Goal: Task Accomplishment & Management: Manage account settings

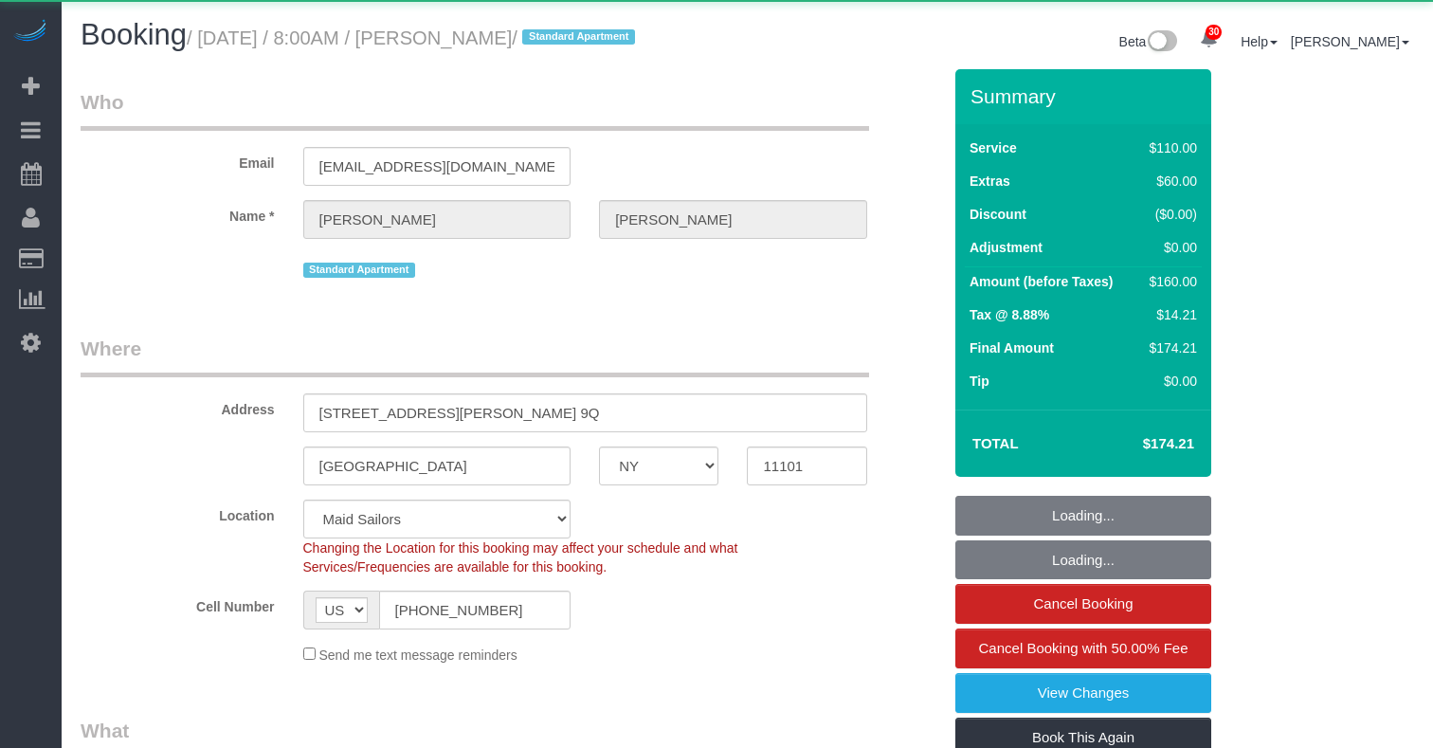
select select "NY"
select select "string:stripe-card_17kx6v4VGloSiKo7gwgg6y0E"
select select "number:89"
select select "number:90"
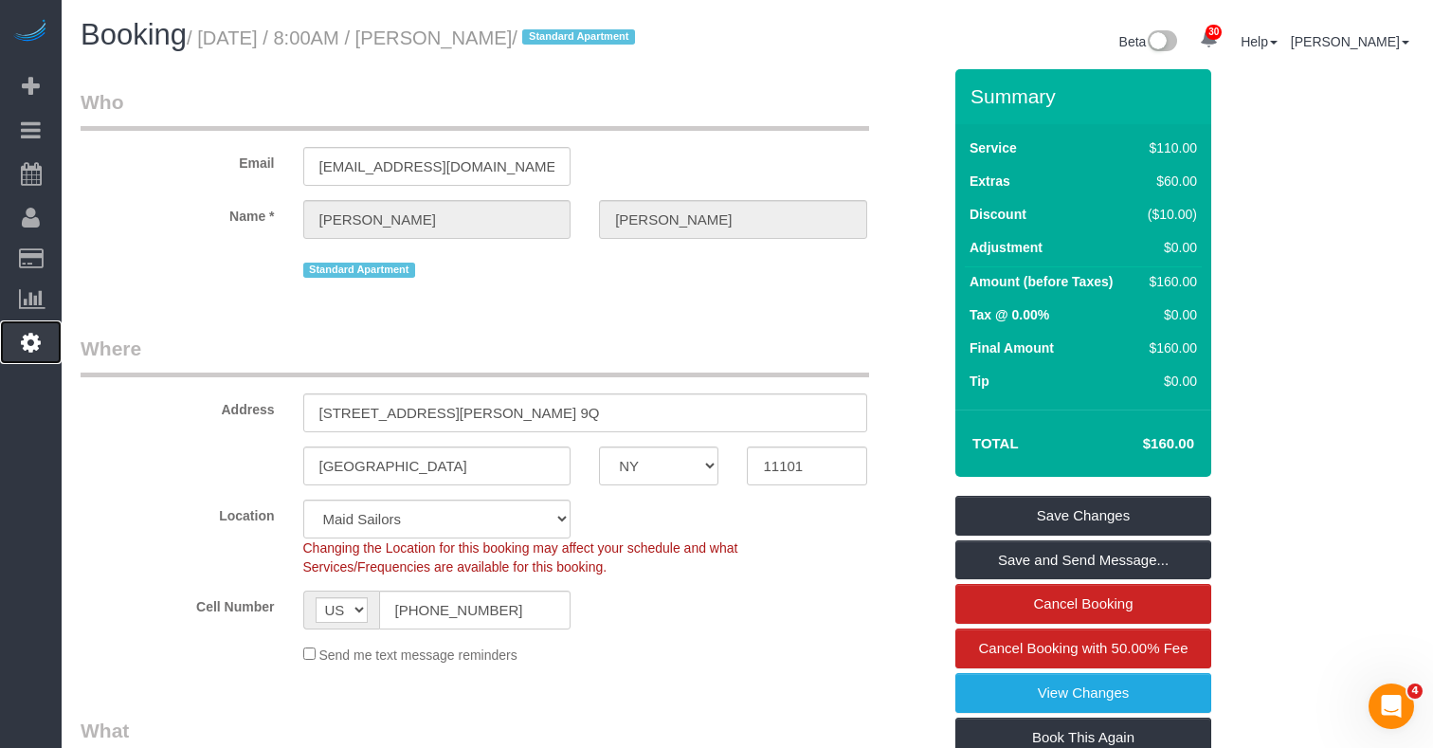
click at [38, 340] on icon at bounding box center [31, 342] width 20 height 23
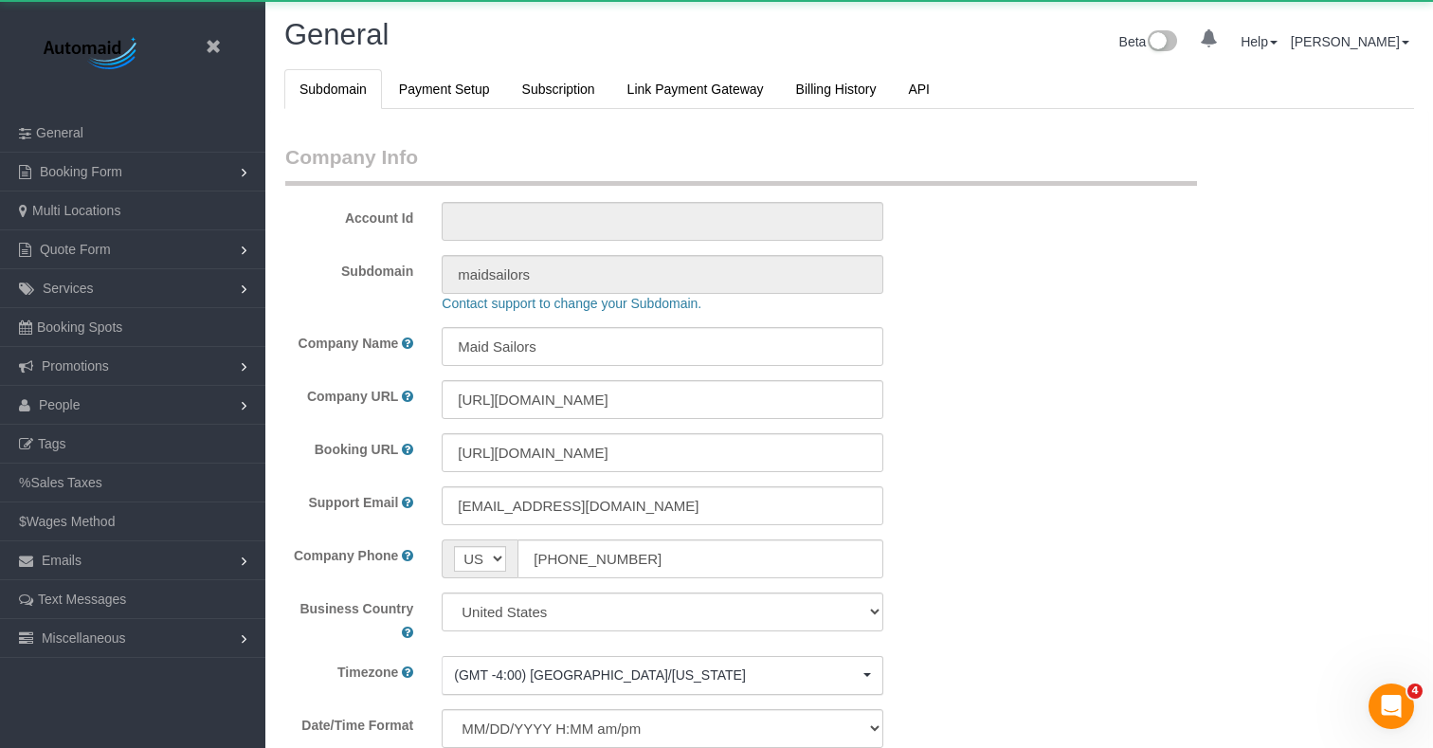
scroll to position [4093, 1433]
select select "425"
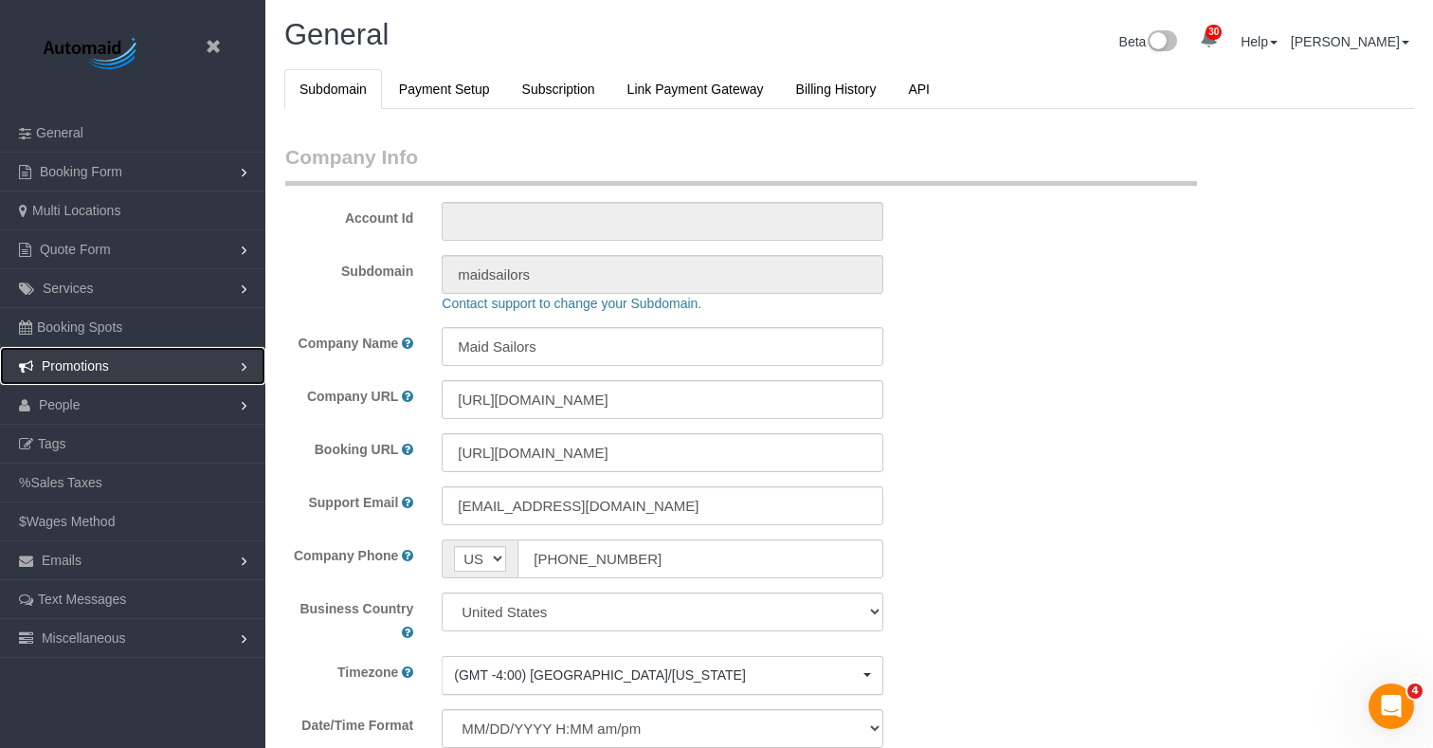
click at [148, 359] on link "Promotions" at bounding box center [132, 366] width 265 height 38
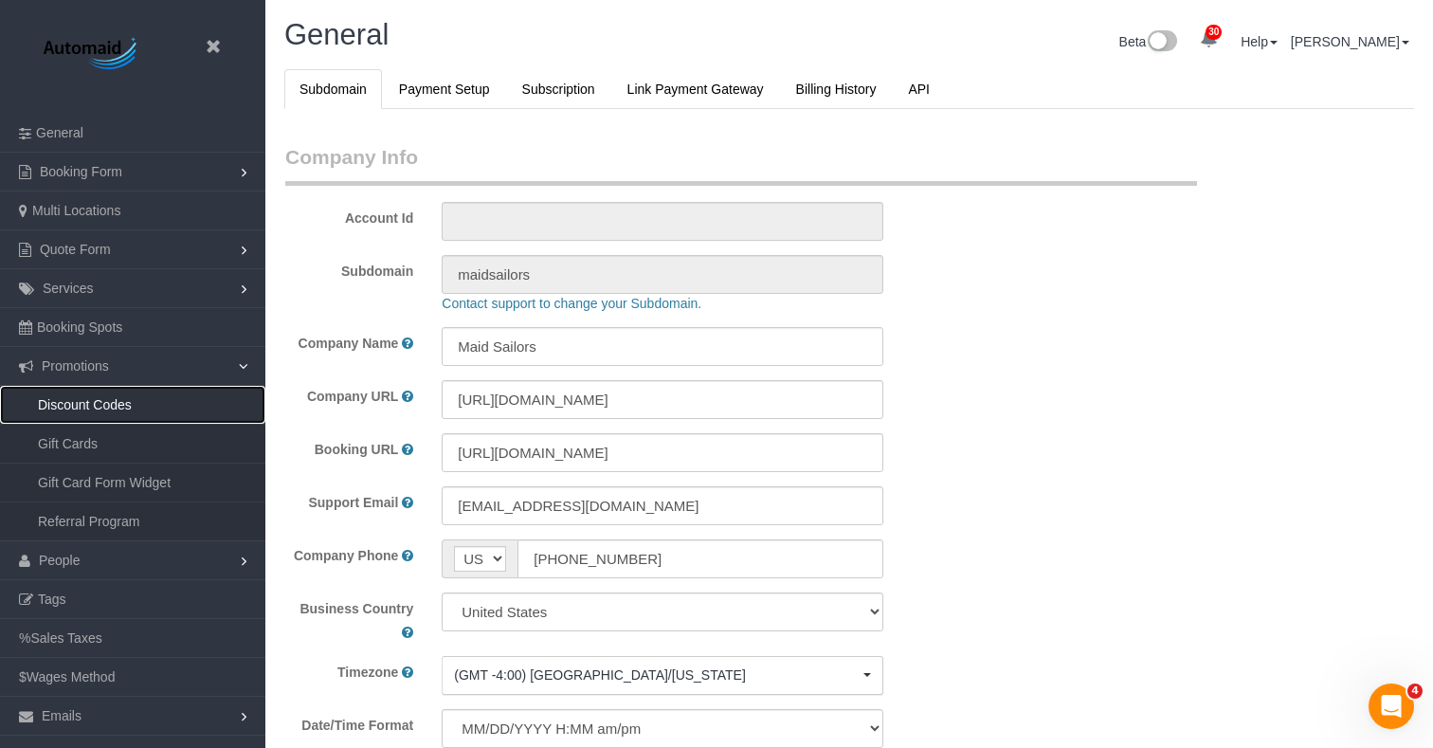
click at [73, 400] on link "Discount Codes" at bounding box center [132, 405] width 265 height 38
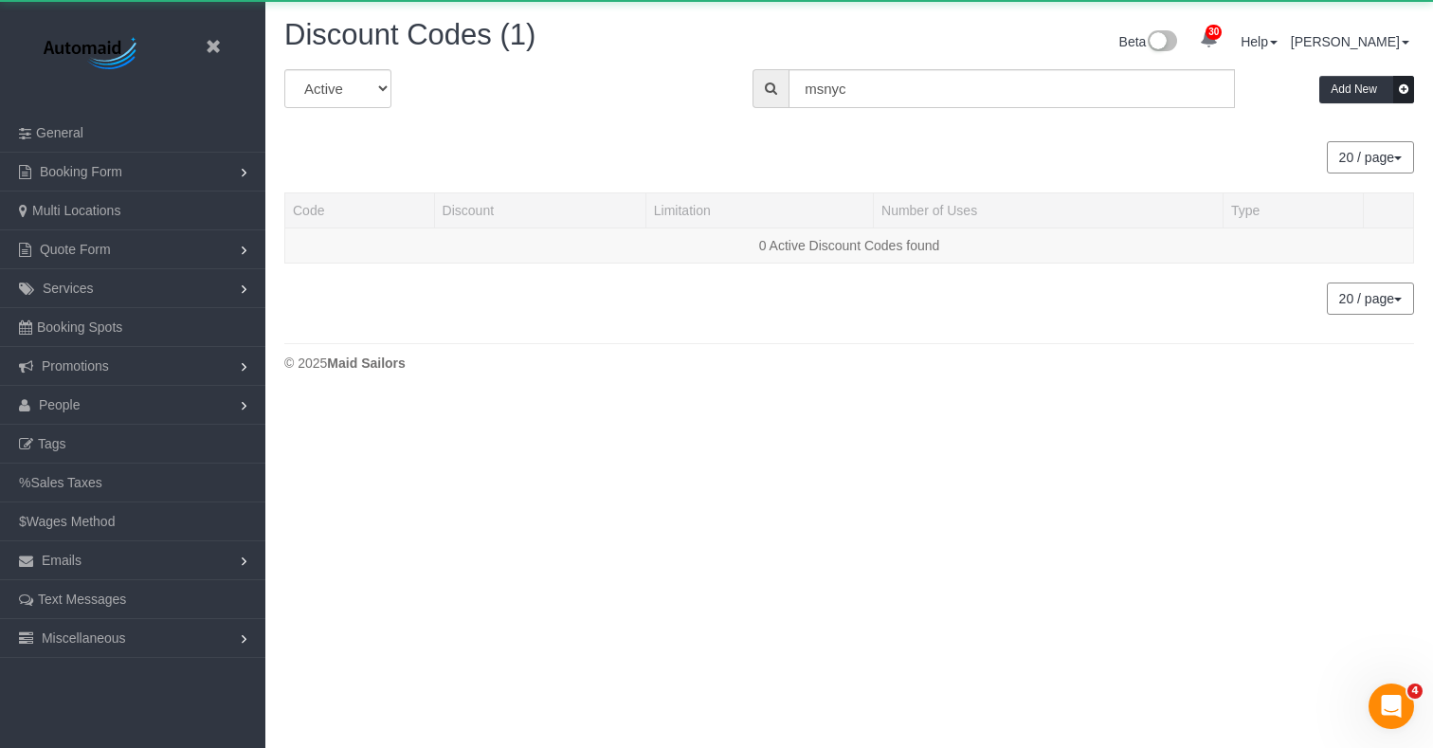
scroll to position [406, 1433]
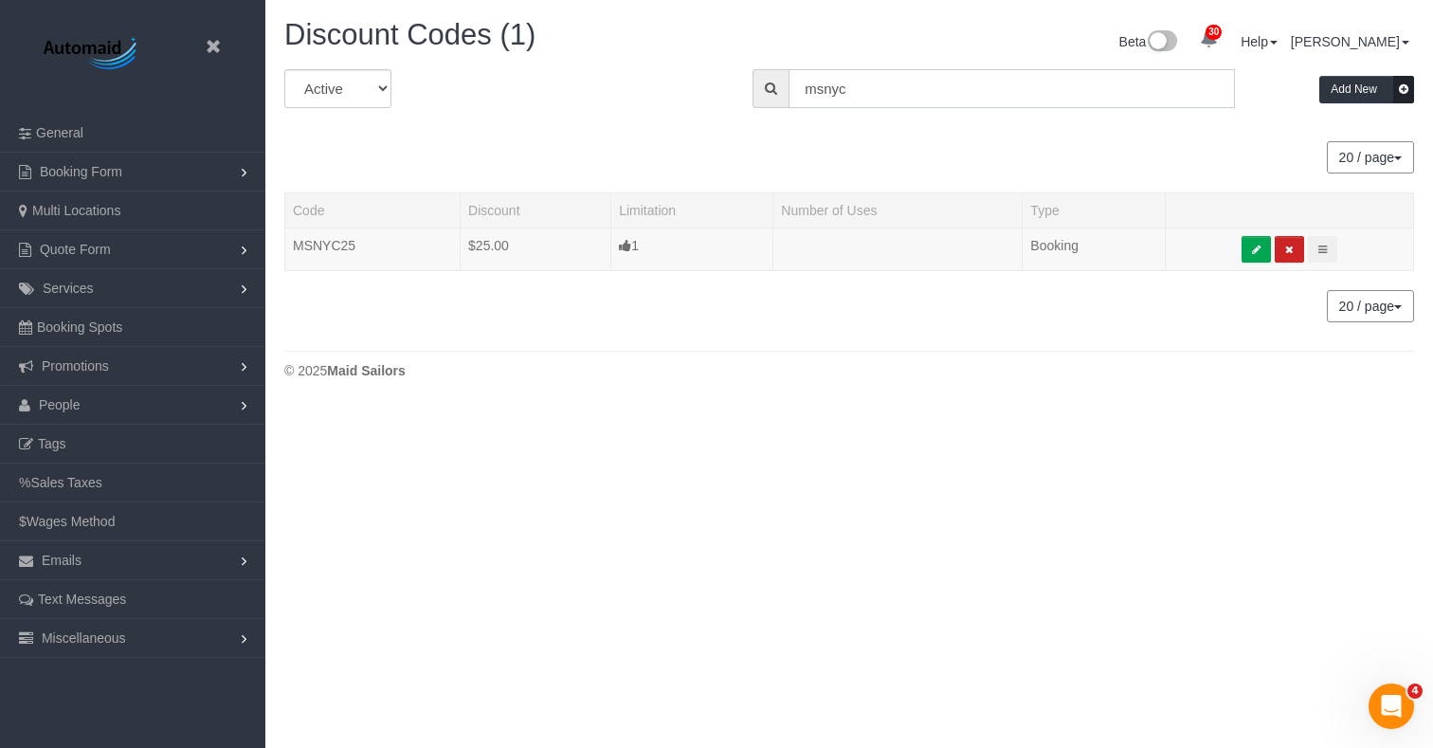
click at [872, 91] on input "msnyc" at bounding box center [1011, 88] width 446 height 39
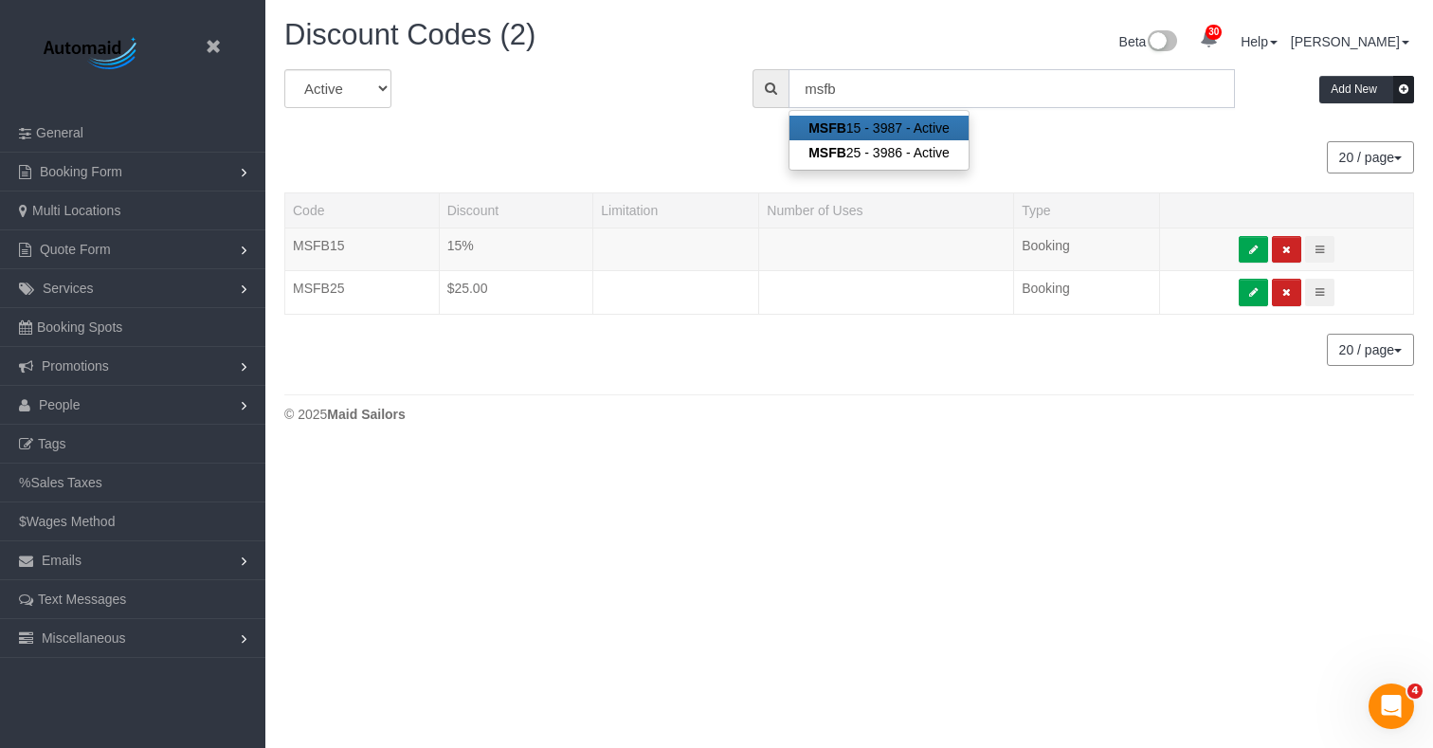
scroll to position [450, 1433]
type input "msfb"
click at [592, 389] on div "Discount Codes (2) Beta 30 Your Notifications You have 0 alerts × You have 2 to…" at bounding box center [848, 225] width 1167 height 451
